Goal: Information Seeking & Learning: Learn about a topic

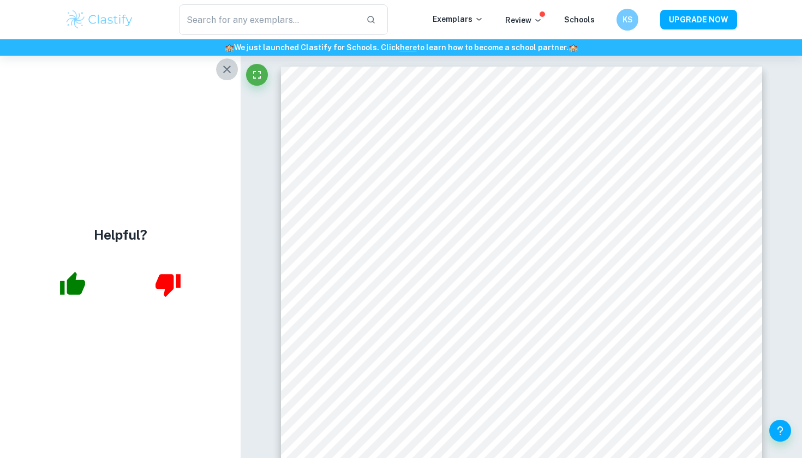
click at [228, 68] on icon "button" at bounding box center [227, 69] width 13 height 13
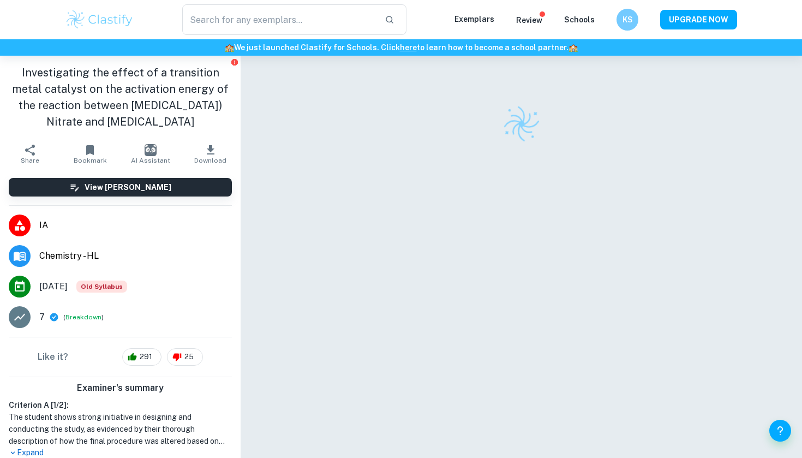
checkbox input "true"
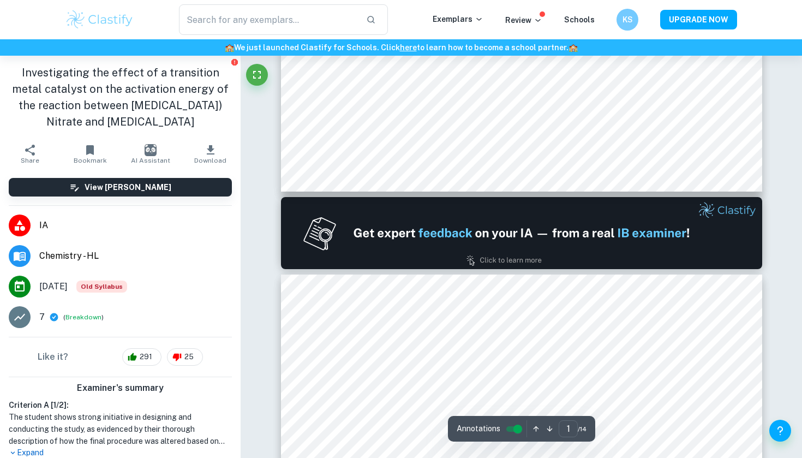
type input "2"
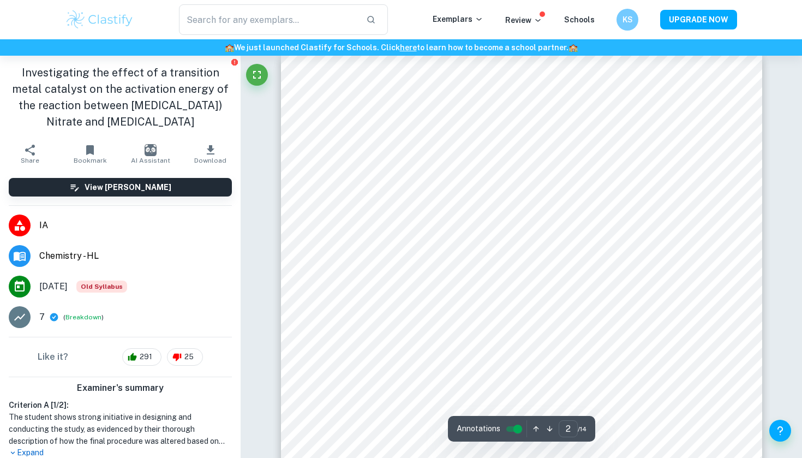
scroll to position [777, 0]
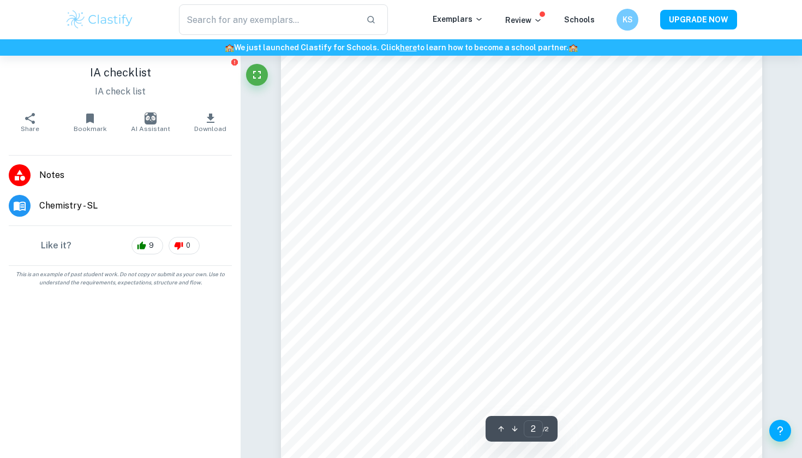
scroll to position [797, 0]
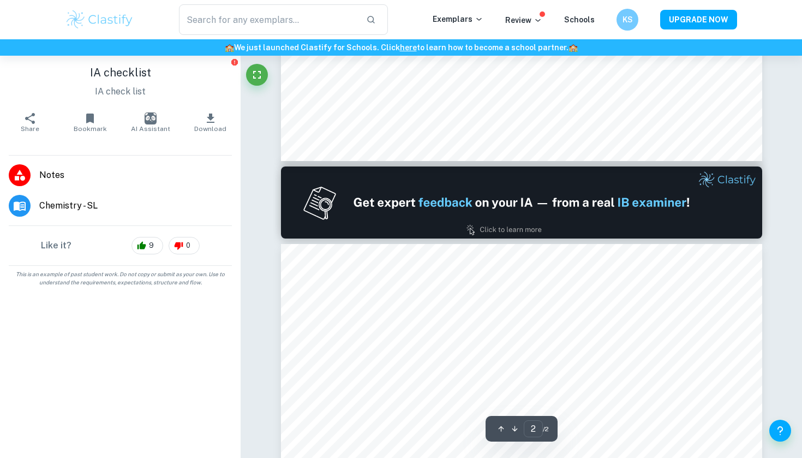
type input "1"
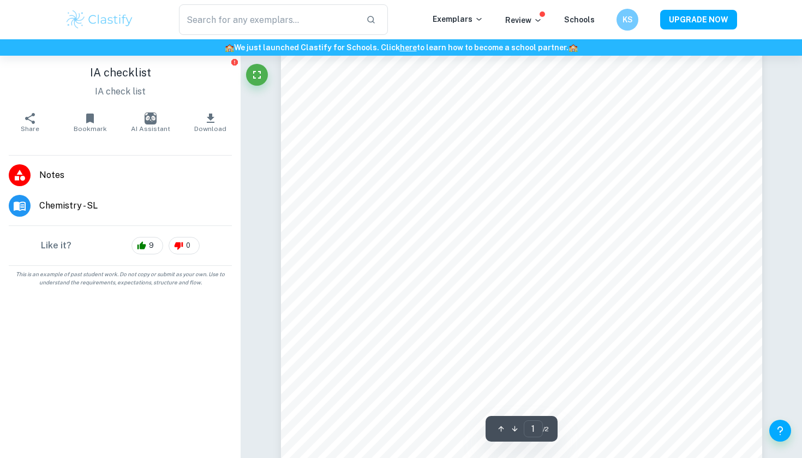
scroll to position [72, 0]
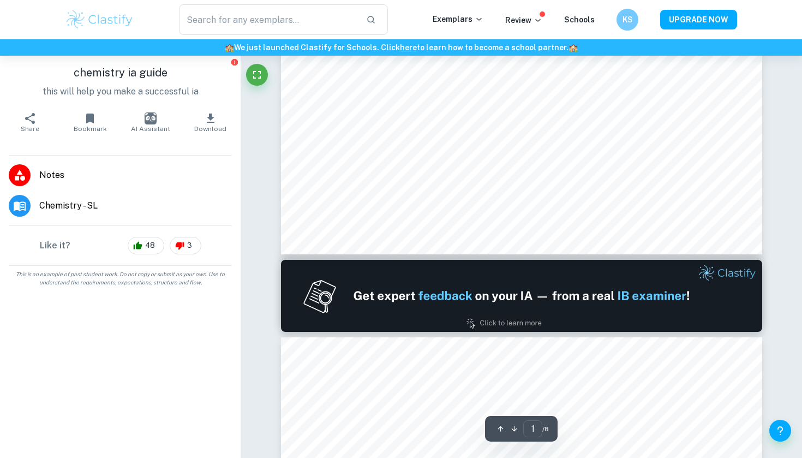
scroll to position [500, 0]
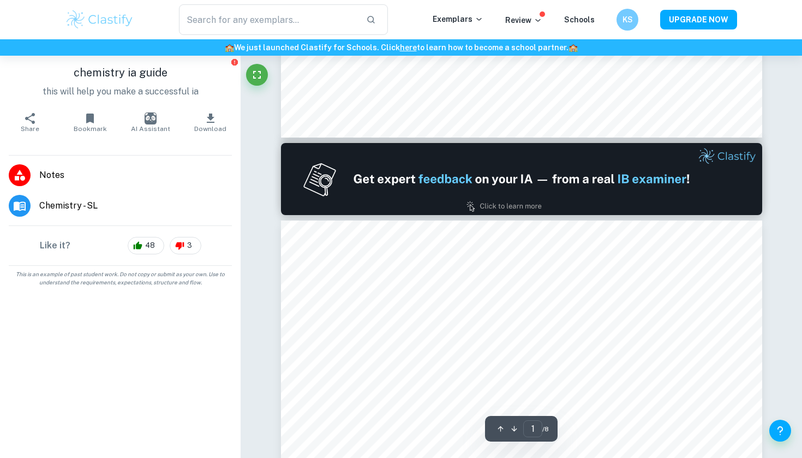
type input "2"
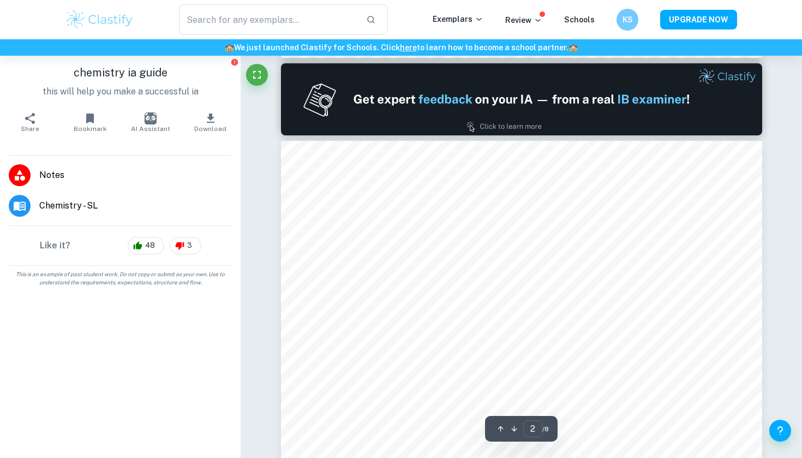
scroll to position [662, 0]
